Goal: Transaction & Acquisition: Purchase product/service

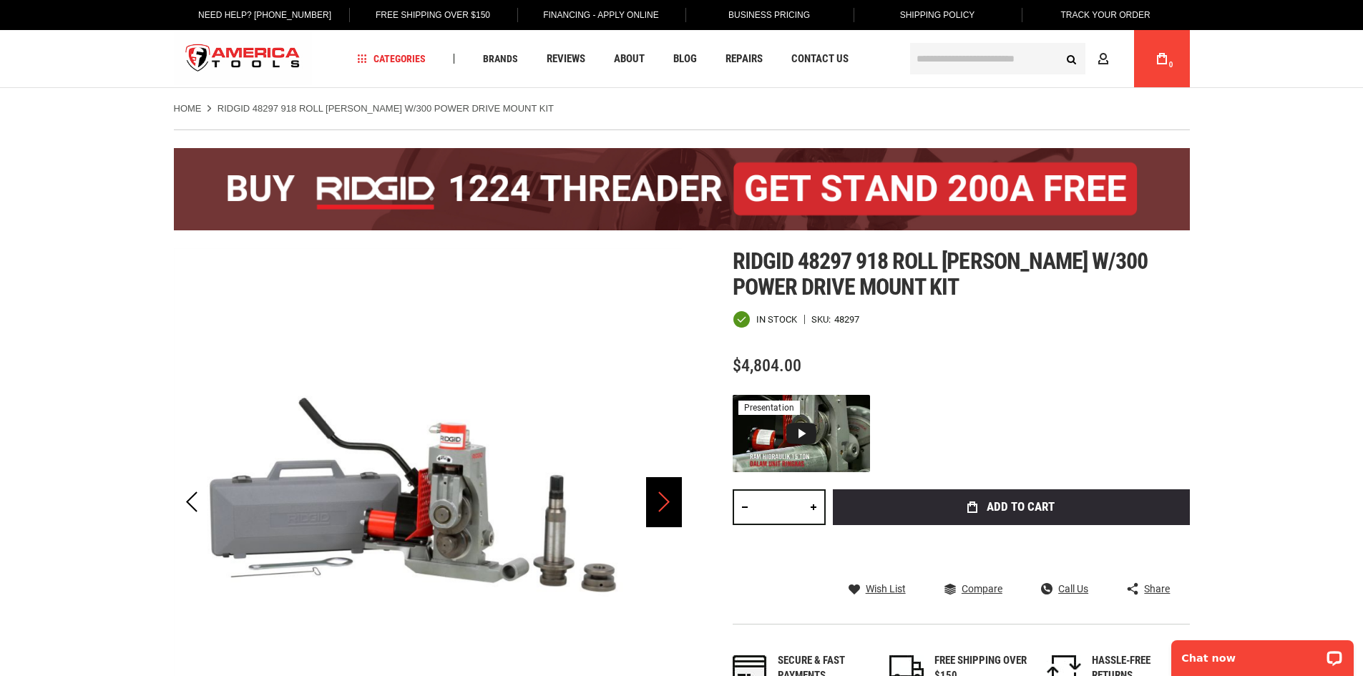
click at [668, 511] on div "Next" at bounding box center [664, 502] width 36 height 50
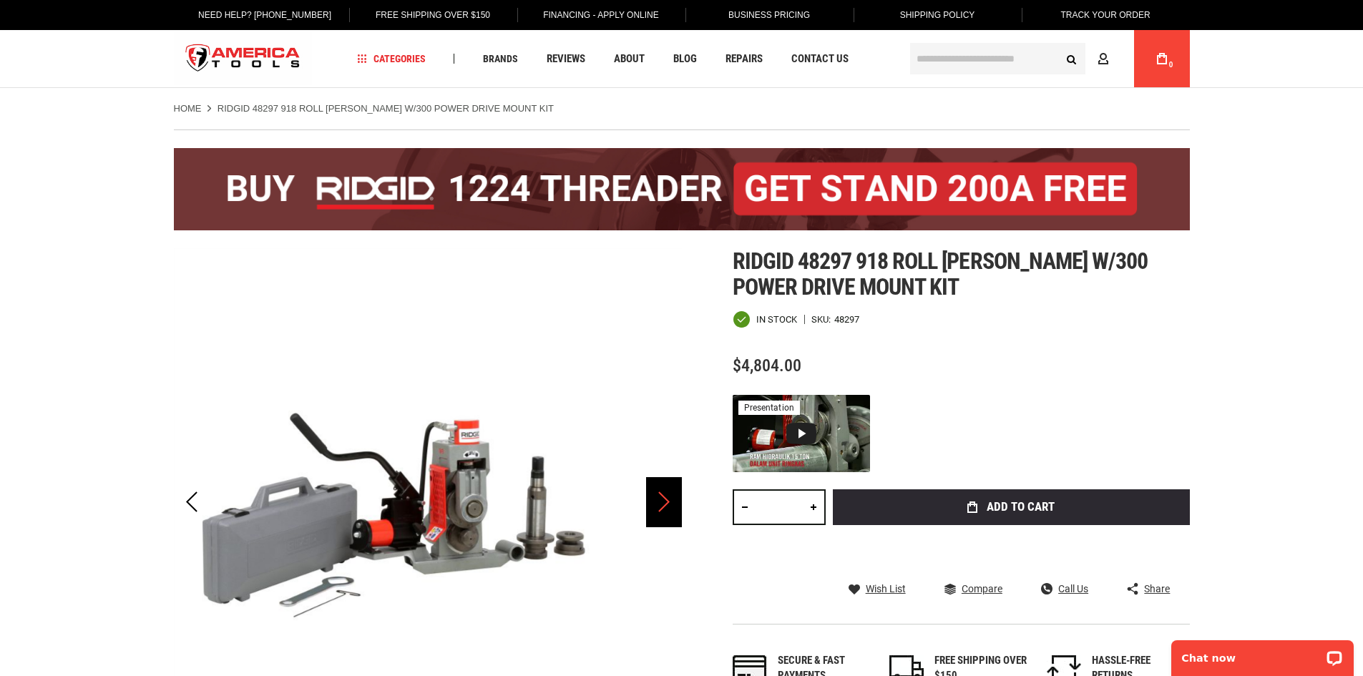
click at [668, 511] on div "Next" at bounding box center [664, 502] width 36 height 50
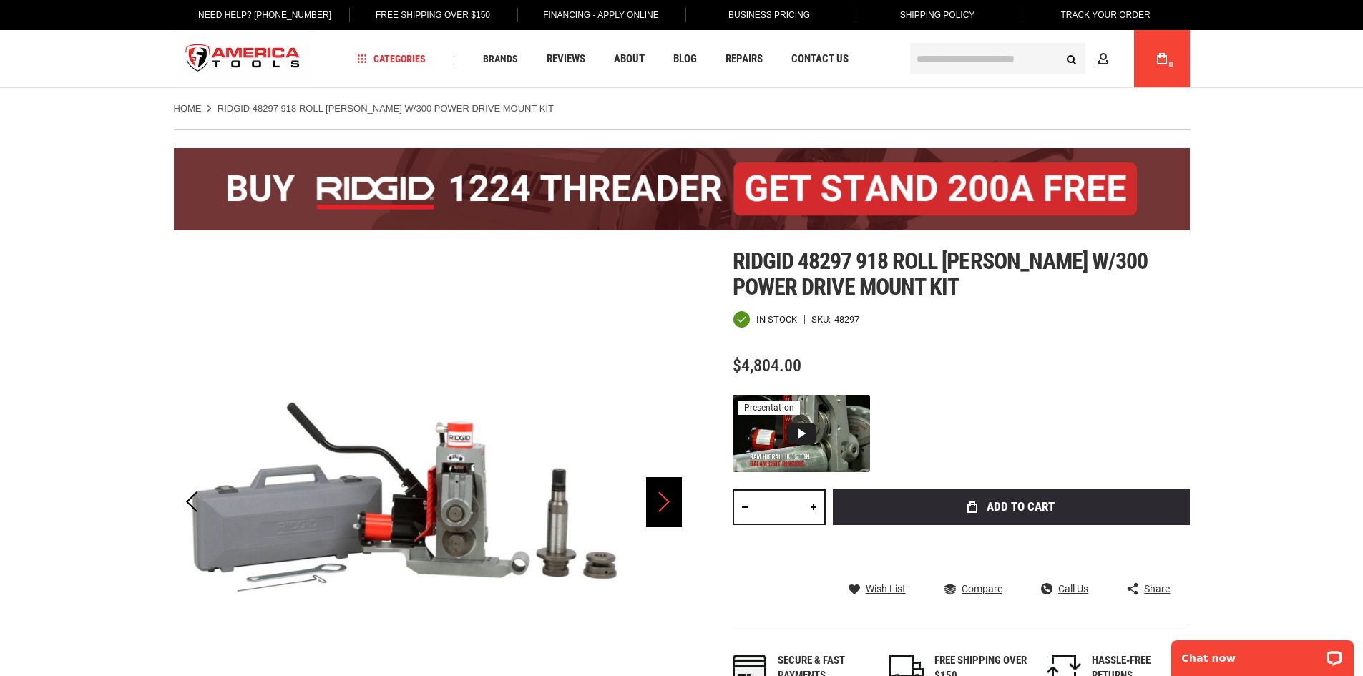
click at [668, 511] on div "Next" at bounding box center [664, 502] width 36 height 50
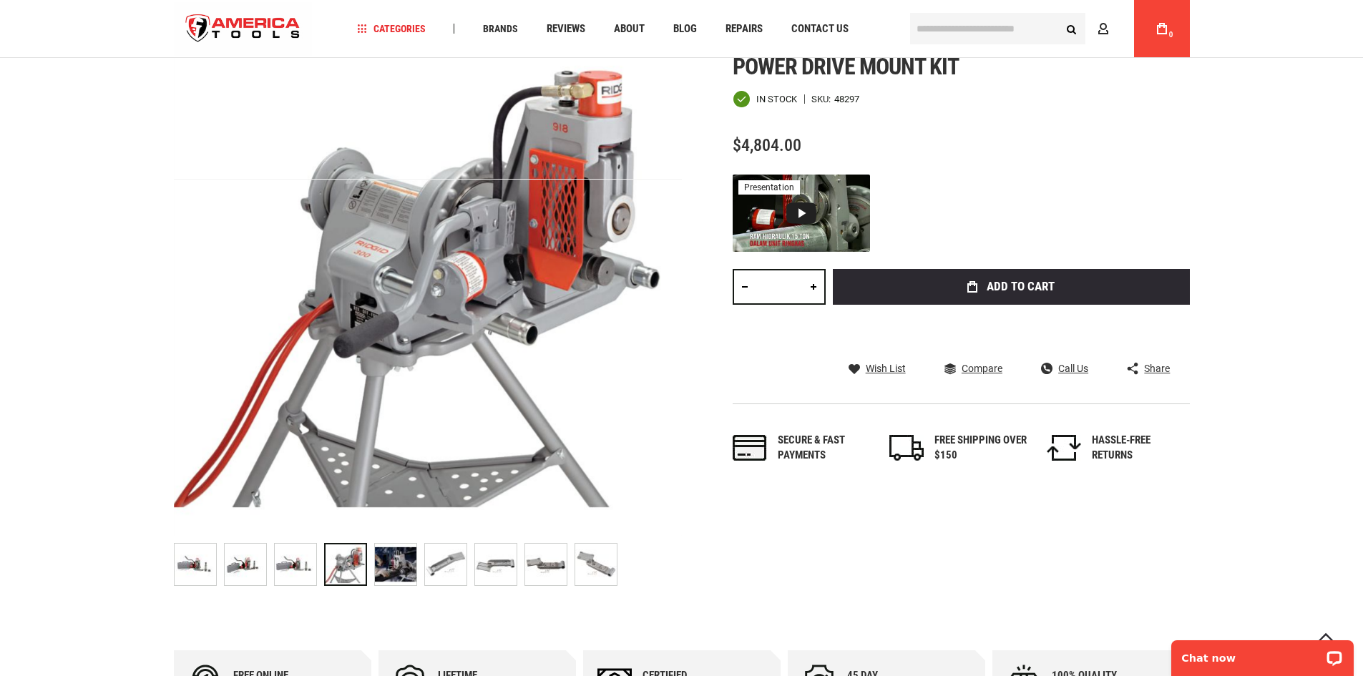
scroll to position [286, 0]
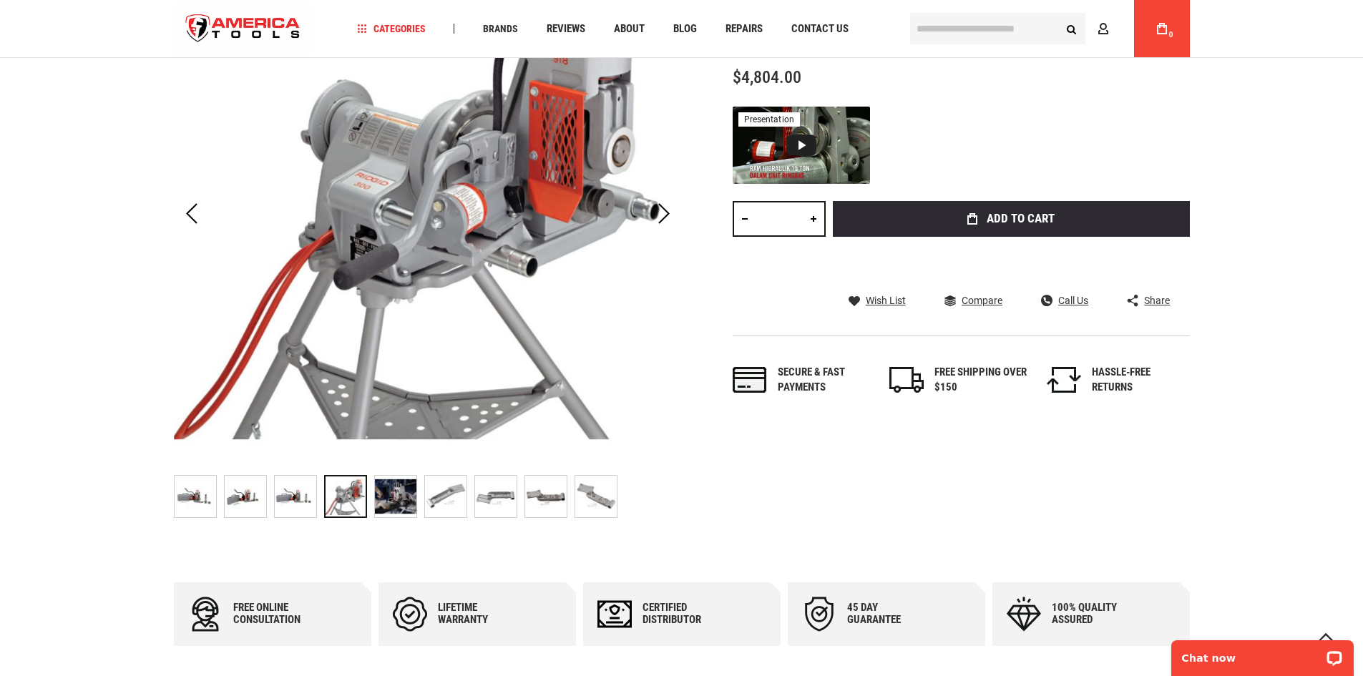
click at [399, 500] on img "RIDGID 48297 918 ROLL GROOVER W/300 POWER DRIVE MOUNT KIT" at bounding box center [396, 497] width 42 height 42
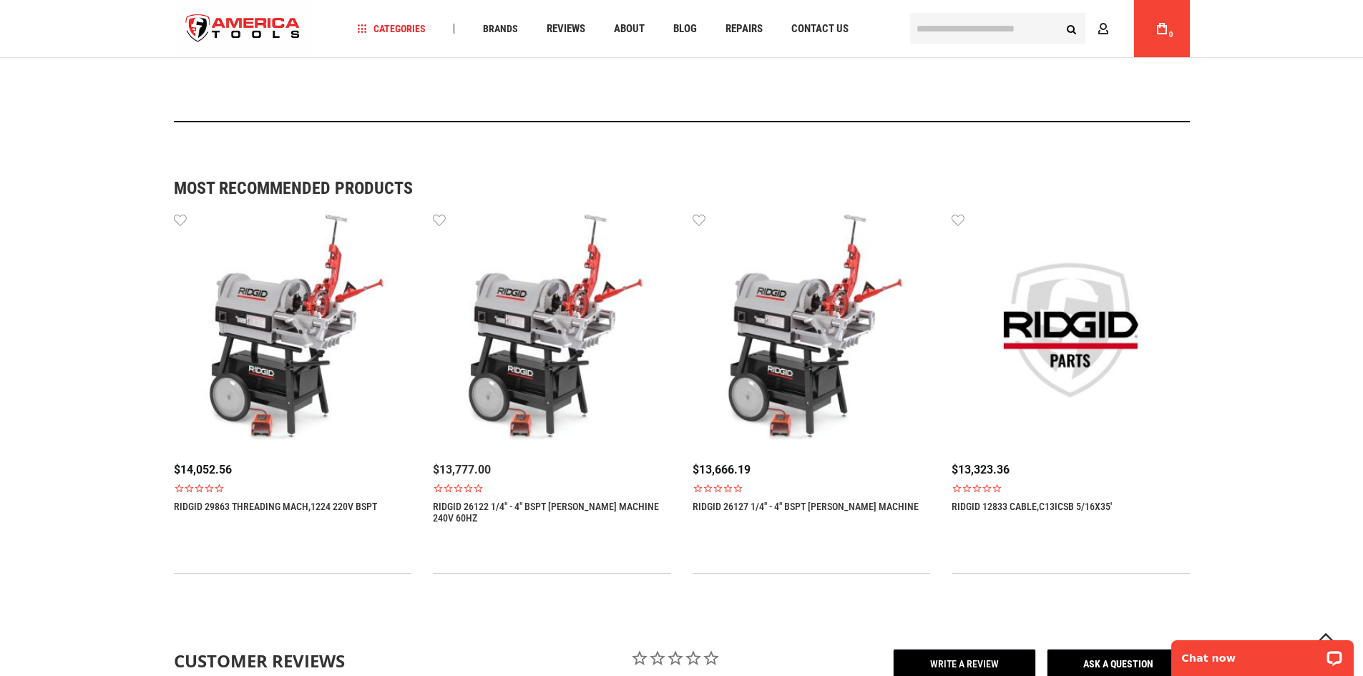
scroll to position [1113, 0]
